Goal: Browse casually: Explore the website without a specific task or goal

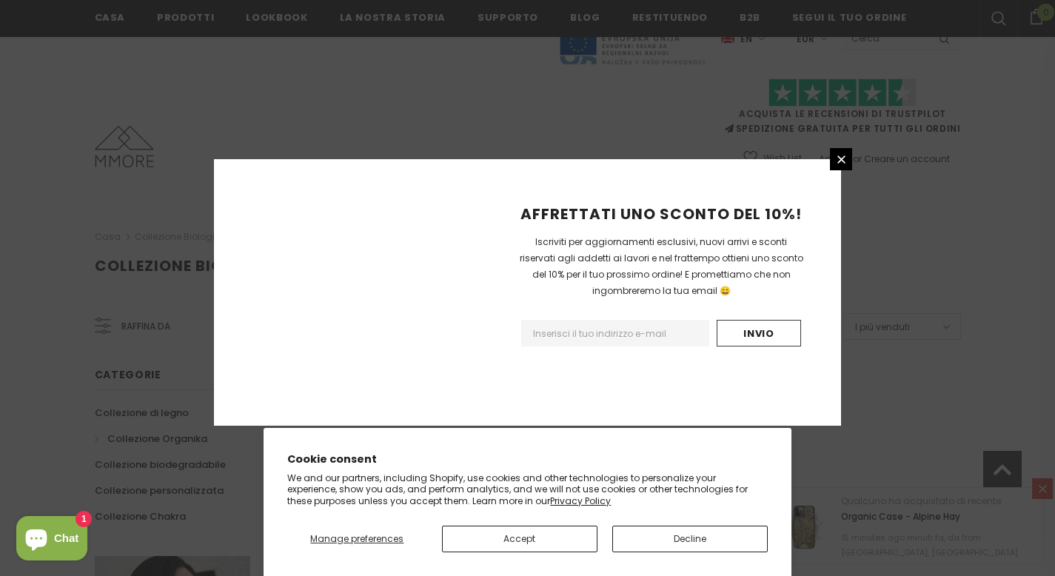
scroll to position [942, 0]
